Goal: Navigation & Orientation: Find specific page/section

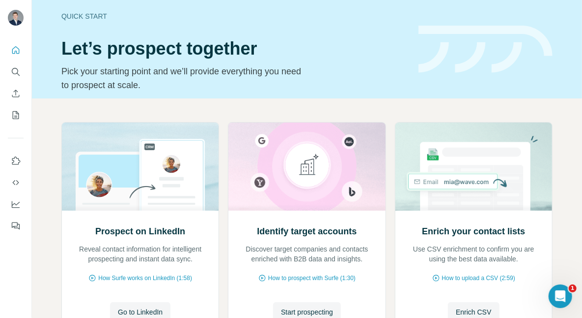
scroll to position [1, 0]
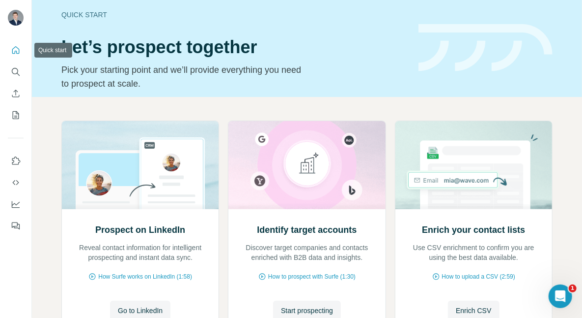
click at [13, 48] on icon "Quick start" at bounding box center [15, 49] width 7 height 7
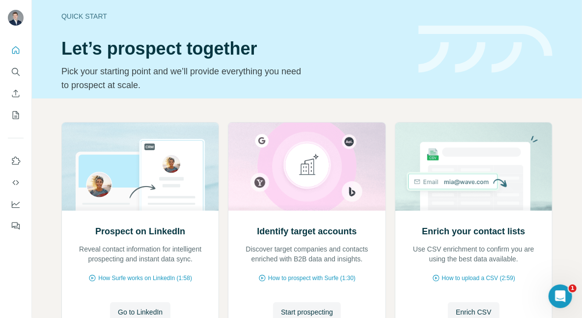
scroll to position [85, 0]
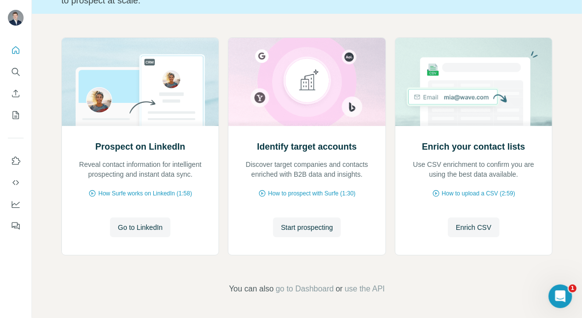
click at [59, 36] on div "Prospect on LinkedIn Reveal contact information for intelligent prospecting and…" at bounding box center [307, 166] width 551 height 304
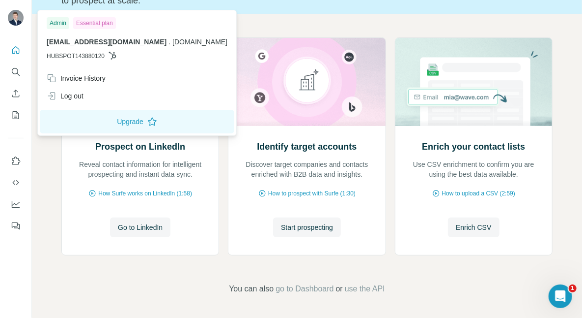
click at [19, 15] on img at bounding box center [16, 18] width 16 height 16
click at [15, 9] on div at bounding box center [17, 19] width 29 height 32
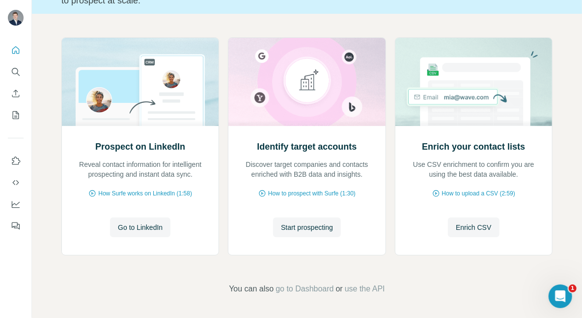
scroll to position [0, 0]
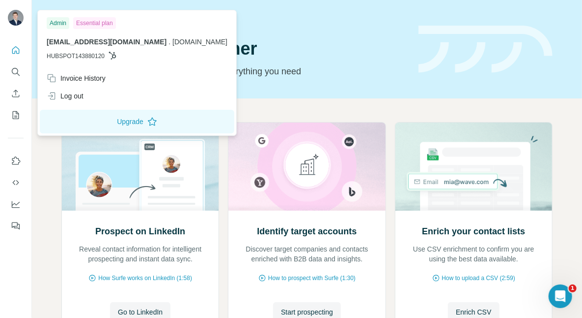
click at [16, 20] on img at bounding box center [16, 18] width 16 height 16
click at [58, 20] on div "Admin" at bounding box center [58, 23] width 23 height 12
click at [88, 83] on div "Invoice History" at bounding box center [137, 78] width 193 height 18
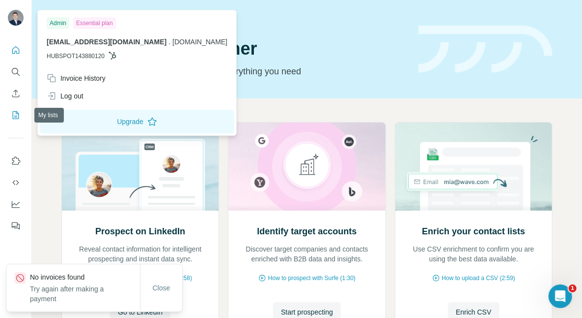
click at [20, 115] on icon "My lists" at bounding box center [16, 115] width 10 height 10
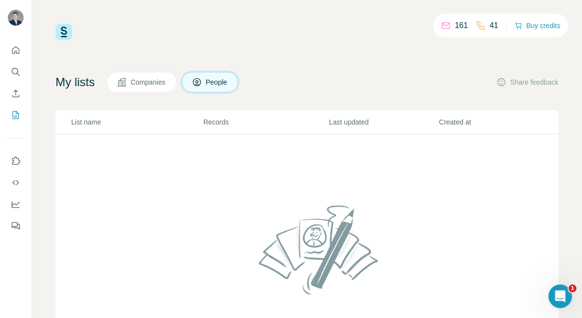
click at [229, 80] on span "People" at bounding box center [217, 82] width 23 height 10
click at [139, 84] on span "Companies" at bounding box center [149, 82] width 36 height 10
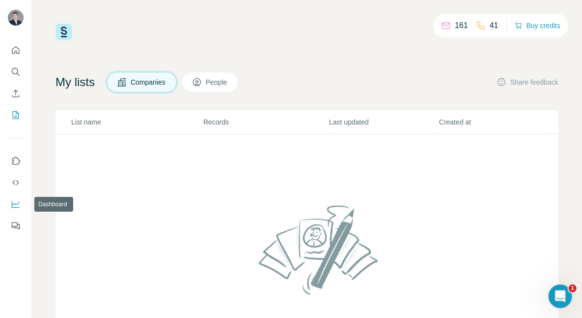
click at [15, 206] on icon "Dashboard" at bounding box center [16, 204] width 10 height 10
